Goal: Information Seeking & Learning: Learn about a topic

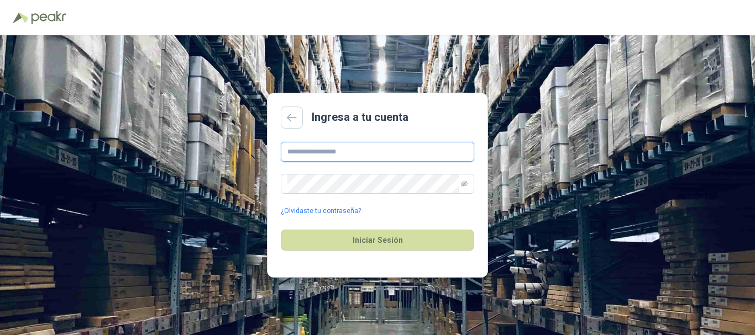
drag, startPoint x: 0, startPoint y: 0, endPoint x: 389, endPoint y: 149, distance: 416.4
click at [389, 149] on input "text" at bounding box center [377, 152] width 193 height 20
type input "**********"
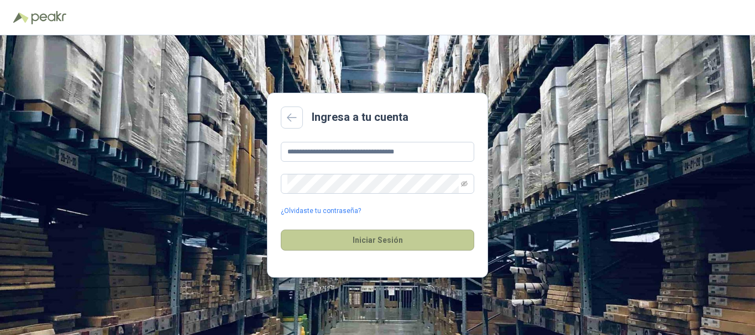
click at [381, 240] on button "Iniciar Sesión" at bounding box center [377, 240] width 193 height 21
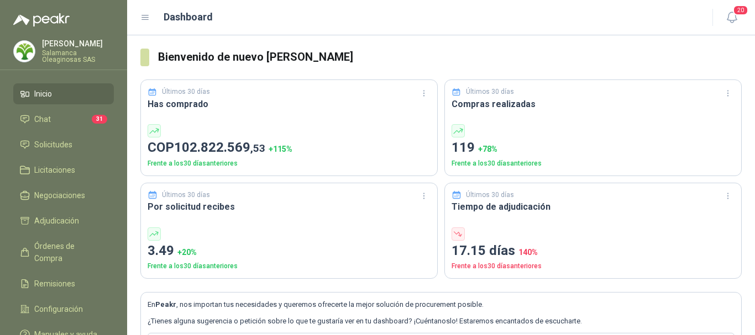
click at [79, 52] on p "Salamanca Oleaginosas SAS" at bounding box center [78, 56] width 72 height 13
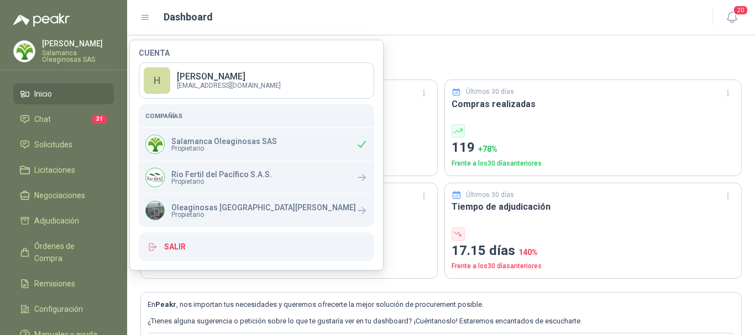
click at [260, 13] on div "Dashboard" at bounding box center [419, 16] width 559 height 15
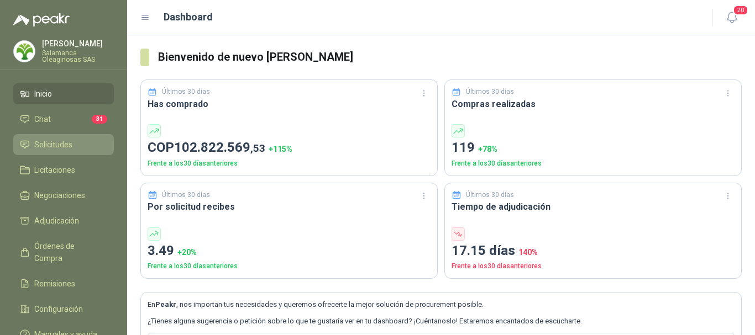
click at [58, 145] on span "Solicitudes" at bounding box center [53, 145] width 38 height 12
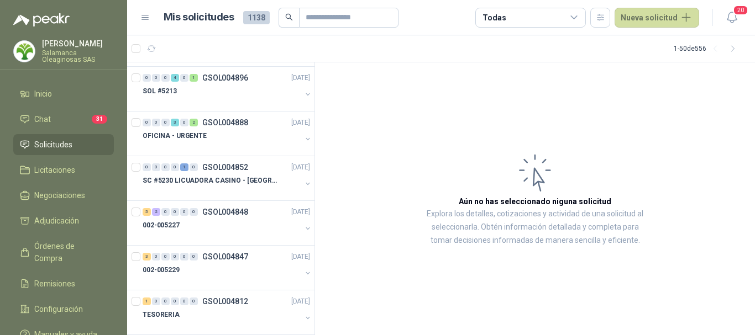
scroll to position [1050, 0]
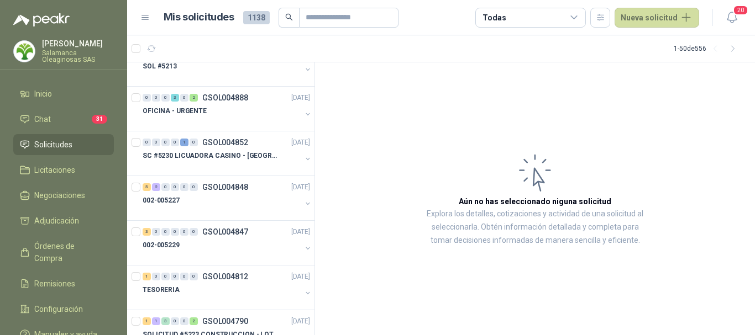
click at [244, 205] on div "002-005227" at bounding box center [222, 200] width 159 height 13
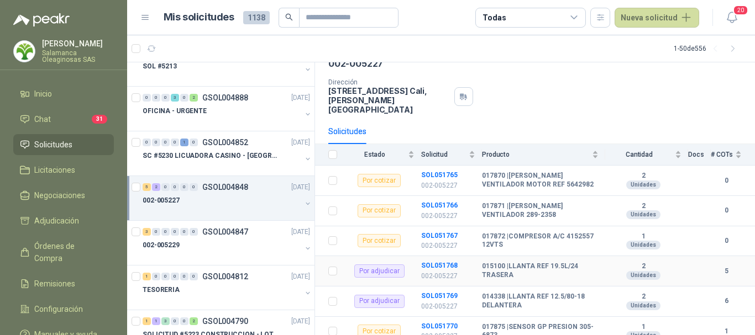
scroll to position [106, 0]
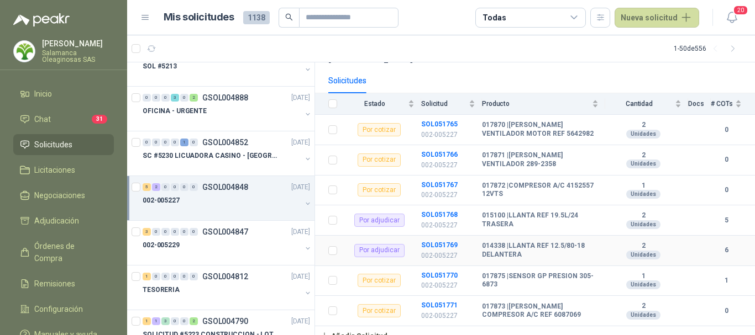
click at [560, 249] on b "014338 | LLANTA REF 12.5/80-18 DELANTERA" at bounding box center [540, 250] width 117 height 17
click at [436, 241] on b "SOL051769" at bounding box center [439, 245] width 36 height 8
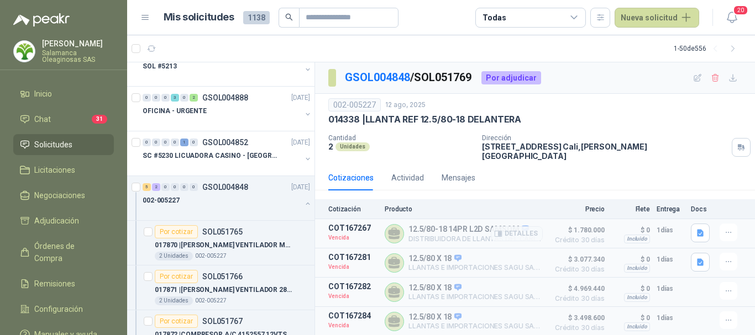
scroll to position [55, 0]
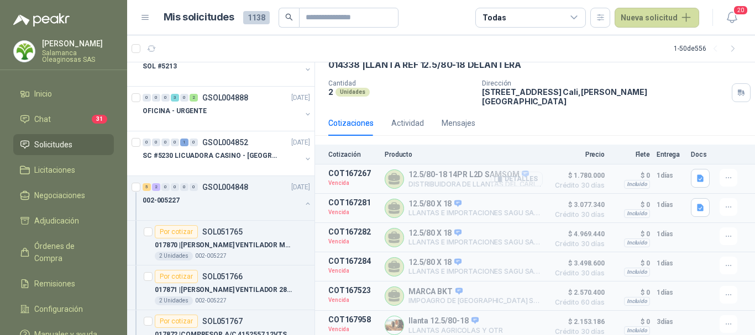
click at [518, 175] on button "Detalles" at bounding box center [517, 179] width 52 height 15
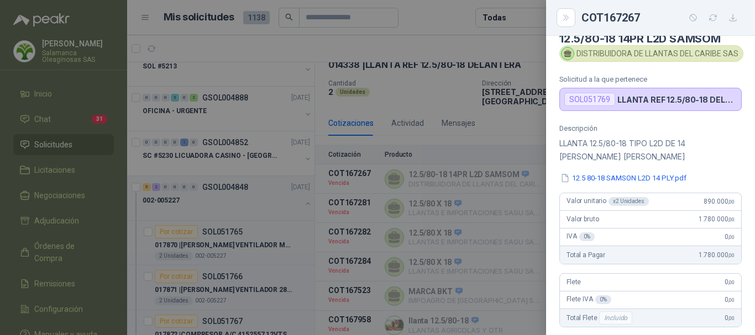
scroll to position [0, 0]
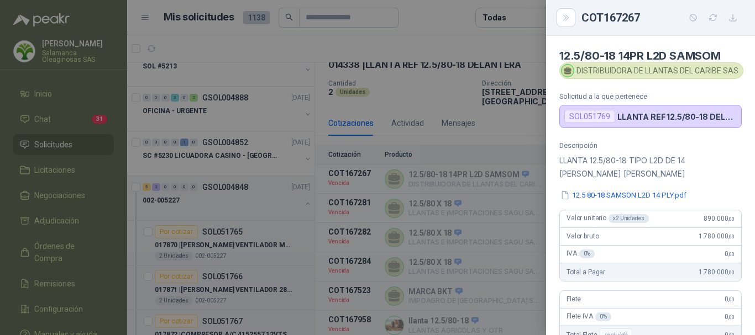
click at [459, 45] on div at bounding box center [377, 167] width 755 height 335
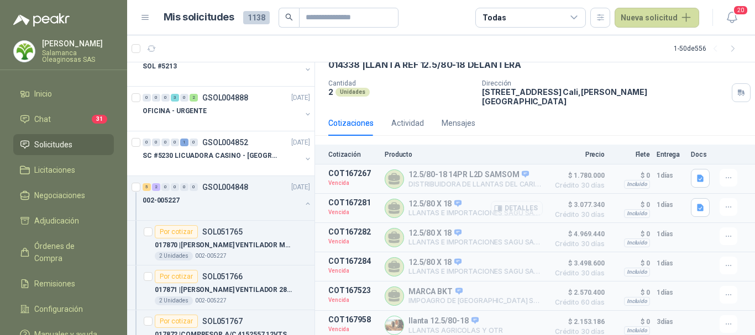
click at [520, 204] on button "Detalles" at bounding box center [517, 208] width 52 height 15
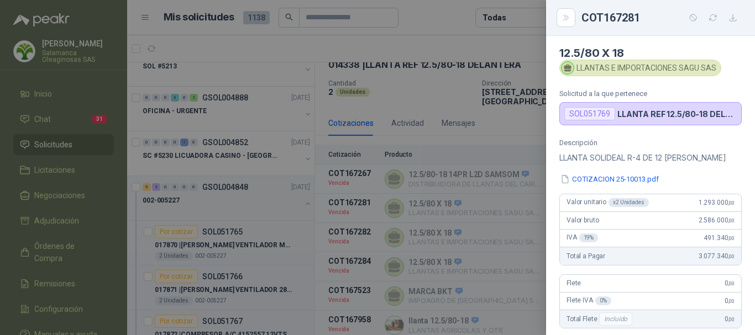
scroll to position [0, 0]
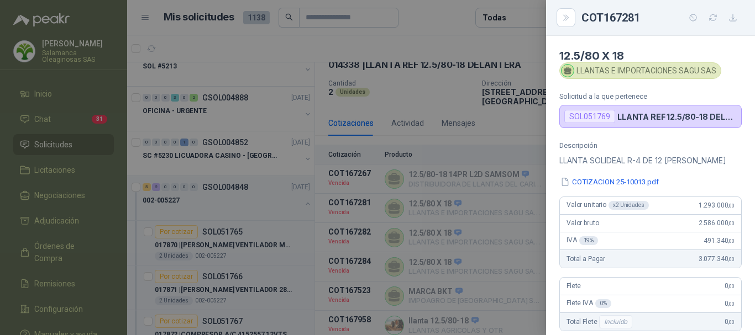
click at [477, 42] on div at bounding box center [377, 167] width 755 height 335
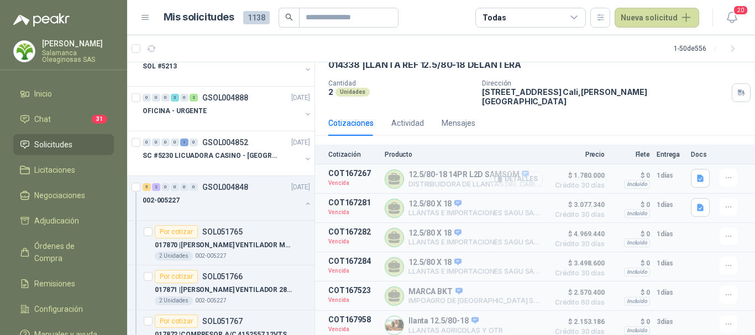
click at [524, 172] on button "Detalles" at bounding box center [517, 179] width 52 height 15
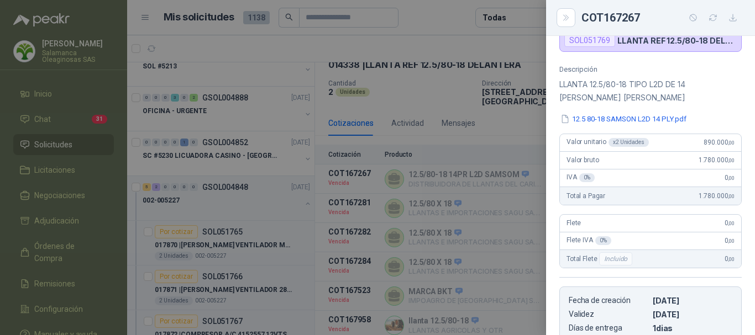
scroll to position [46, 0]
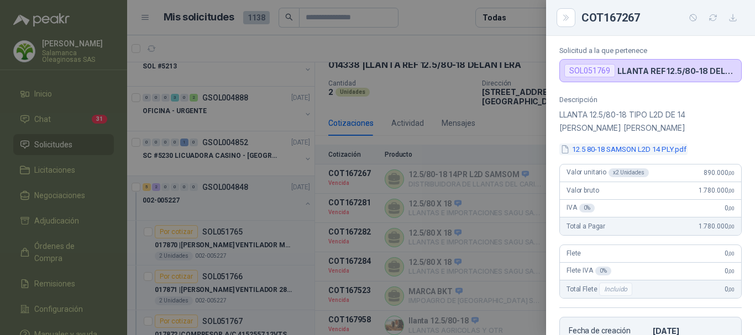
click at [627, 148] on button "12.5 80-18 SAMSON L2D 14 PLY.pdf" at bounding box center [623, 150] width 128 height 12
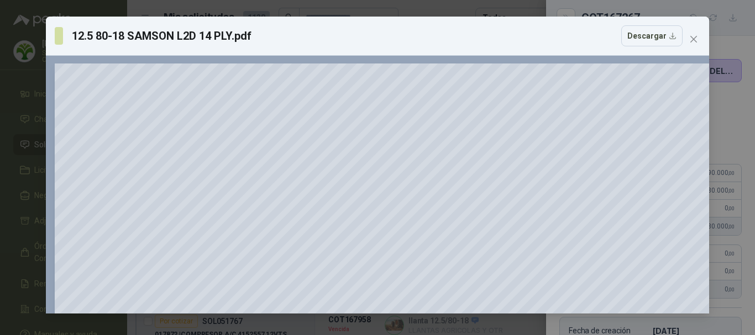
scroll to position [0, 0]
click at [692, 40] on icon "close" at bounding box center [693, 39] width 9 height 9
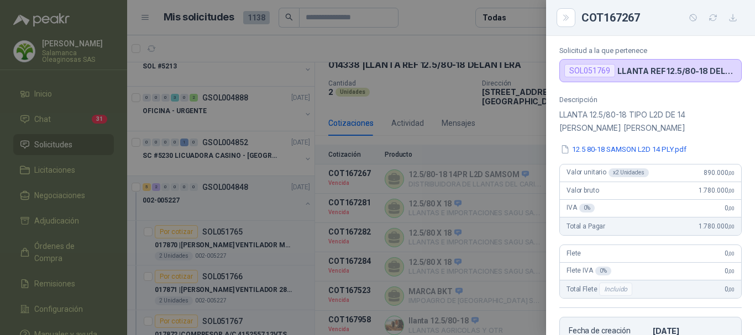
click at [486, 44] on div at bounding box center [377, 167] width 755 height 335
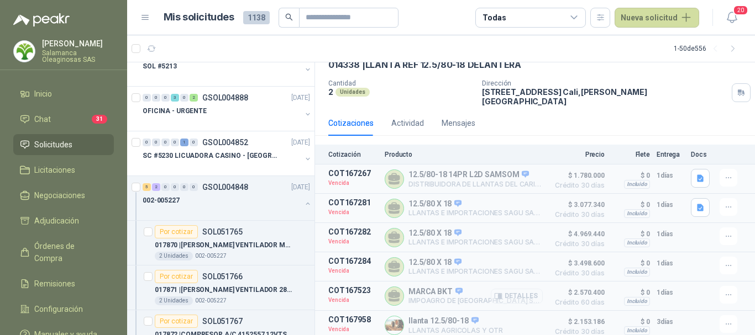
click at [522, 291] on button "Detalles" at bounding box center [517, 296] width 52 height 15
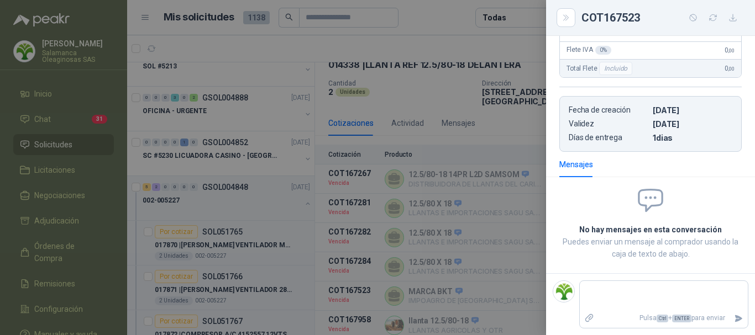
scroll to position [0, 0]
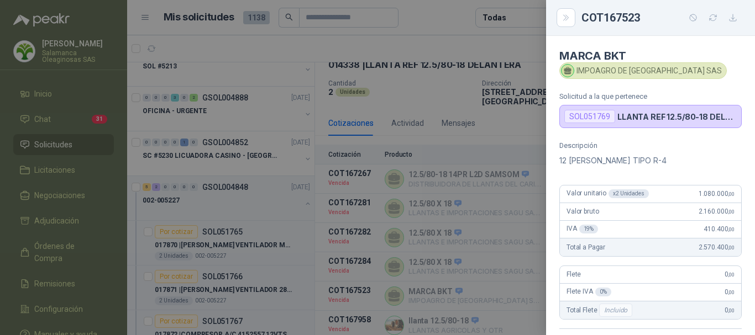
click at [402, 34] on div at bounding box center [377, 167] width 755 height 335
